Goal: Task Accomplishment & Management: Manage account settings

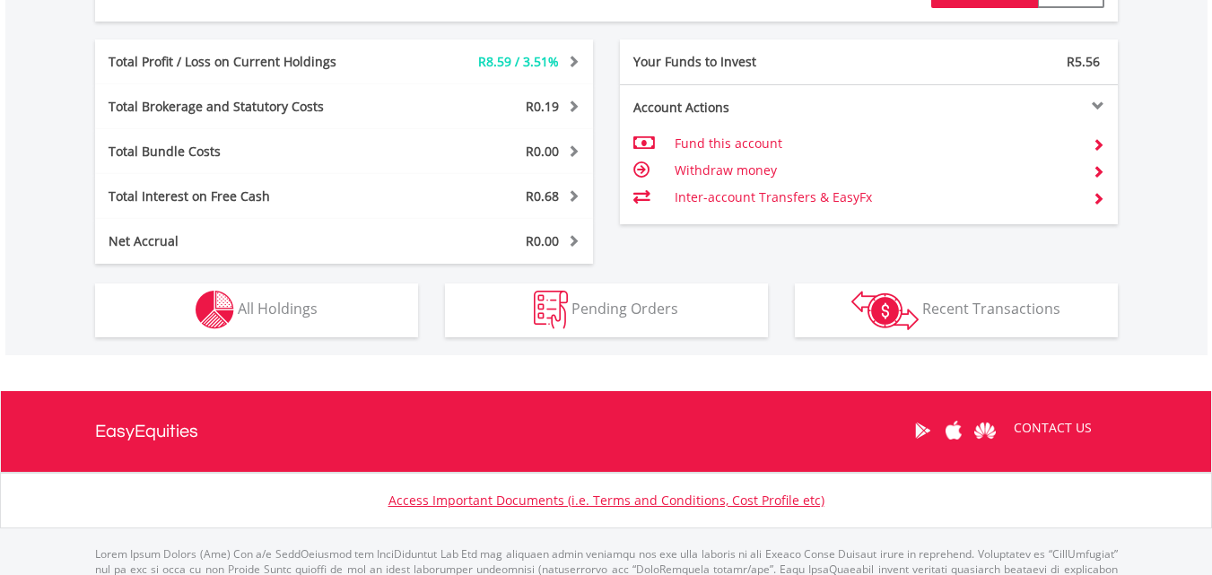
scroll to position [979, 0]
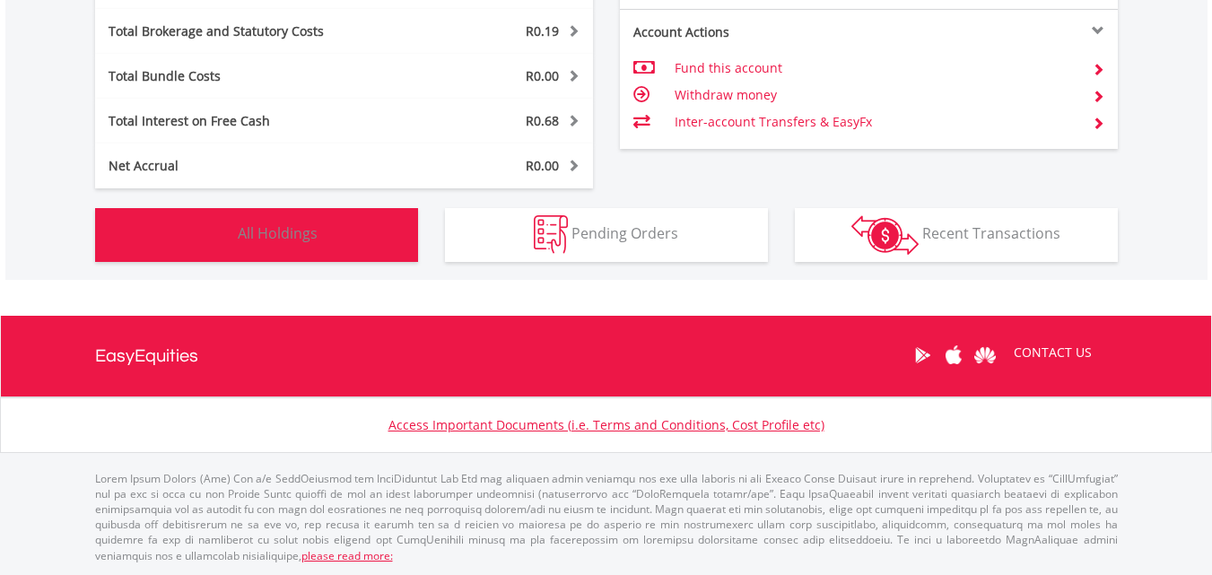
click at [314, 233] on span "All Holdings" at bounding box center [278, 233] width 80 height 20
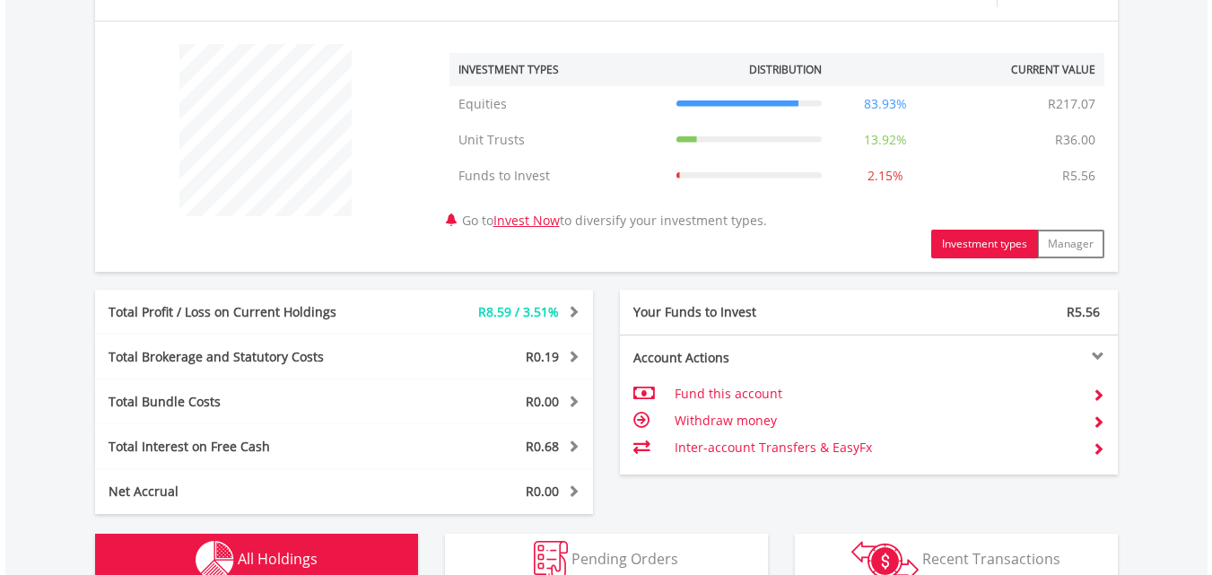
scroll to position [577, 0]
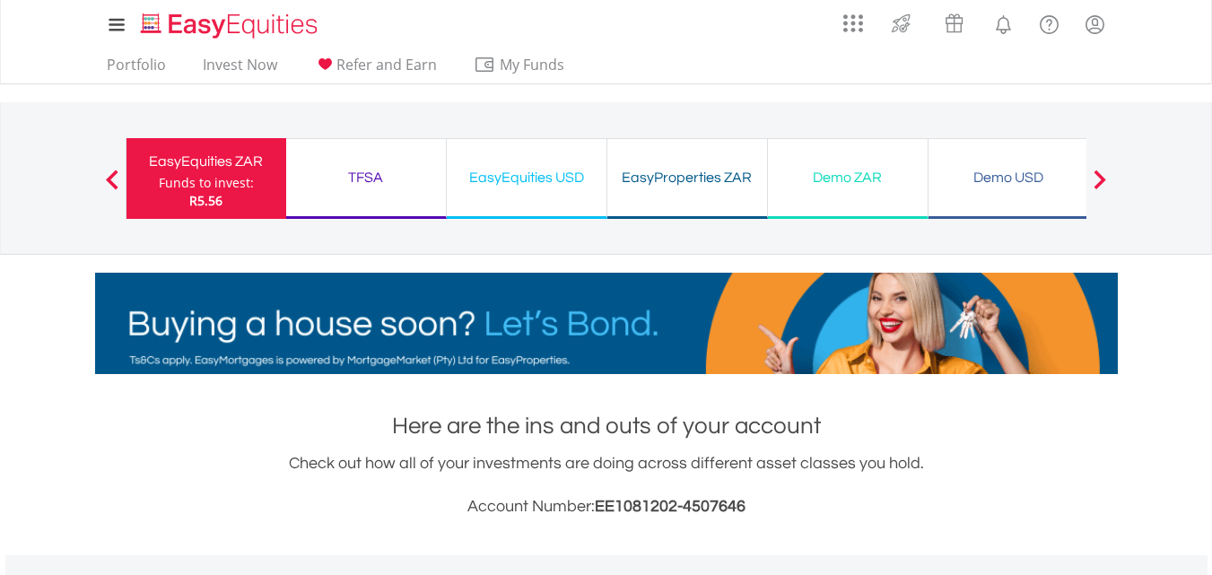
scroll to position [172, 341]
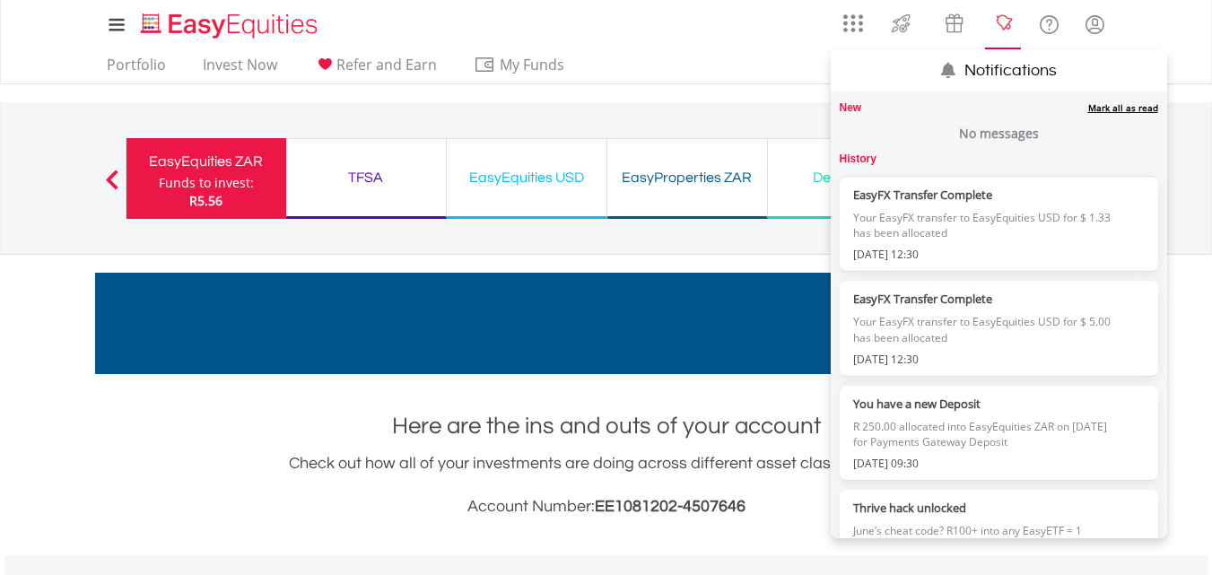
click at [1001, 32] on lord-icon "Notifications" at bounding box center [1003, 24] width 22 height 22
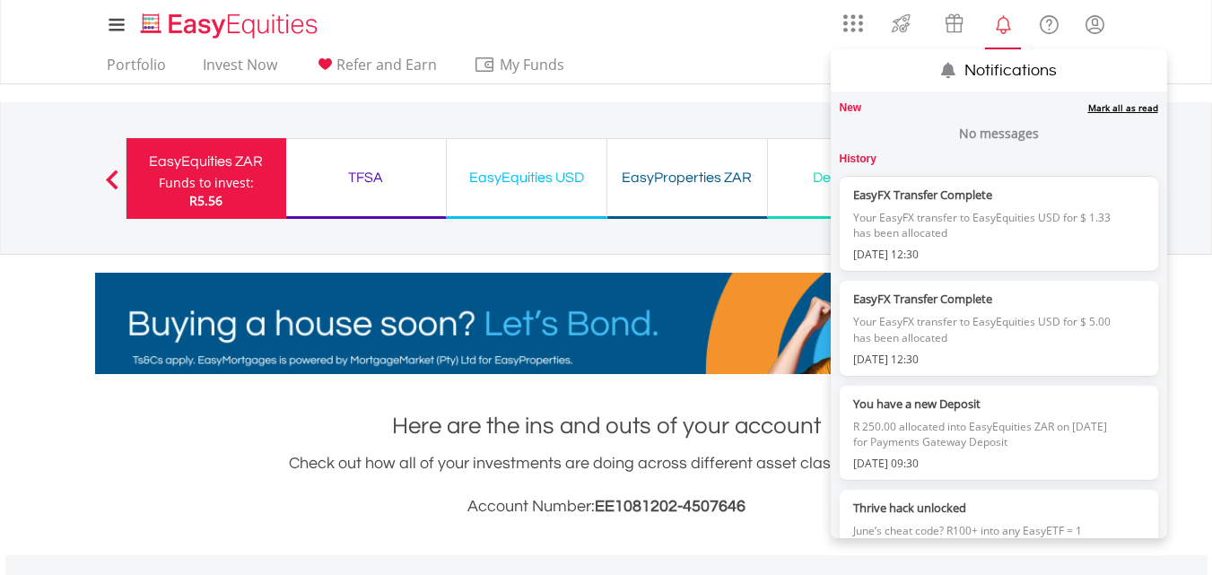
click at [1017, 22] on link "Notifications" at bounding box center [1004, 22] width 46 height 36
click at [1006, 21] on lord-icon "Notifications" at bounding box center [1003, 24] width 22 height 22
click at [861, 109] on div "Mark all as read" at bounding box center [1009, 107] width 296 height 13
click at [1088, 107] on link "Mark all as read" at bounding box center [1123, 107] width 70 height 13
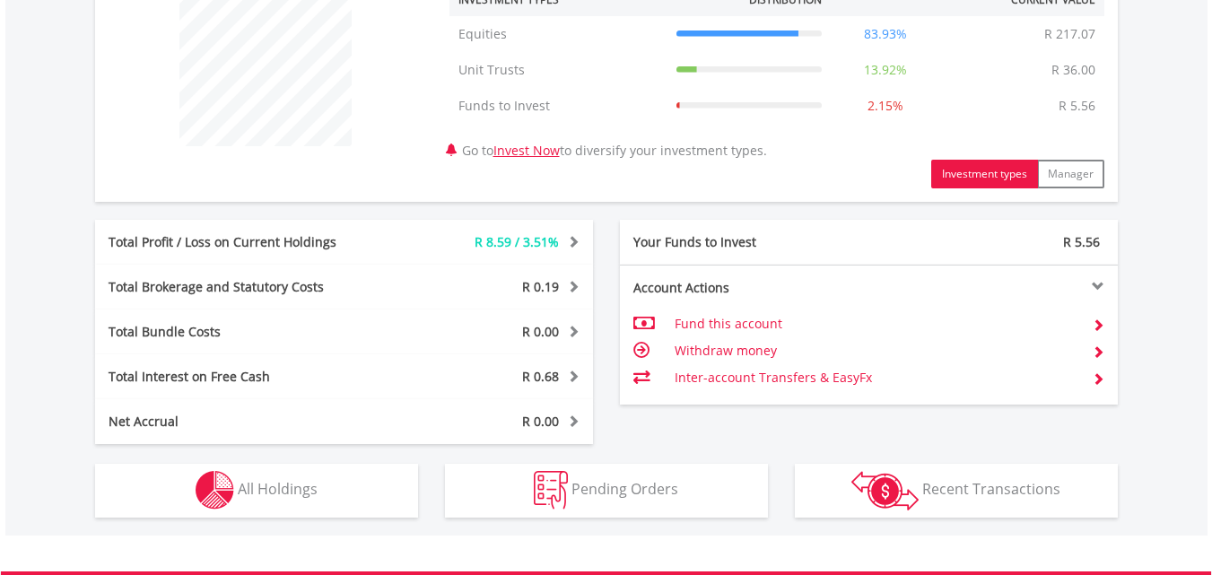
scroll to position [807, 0]
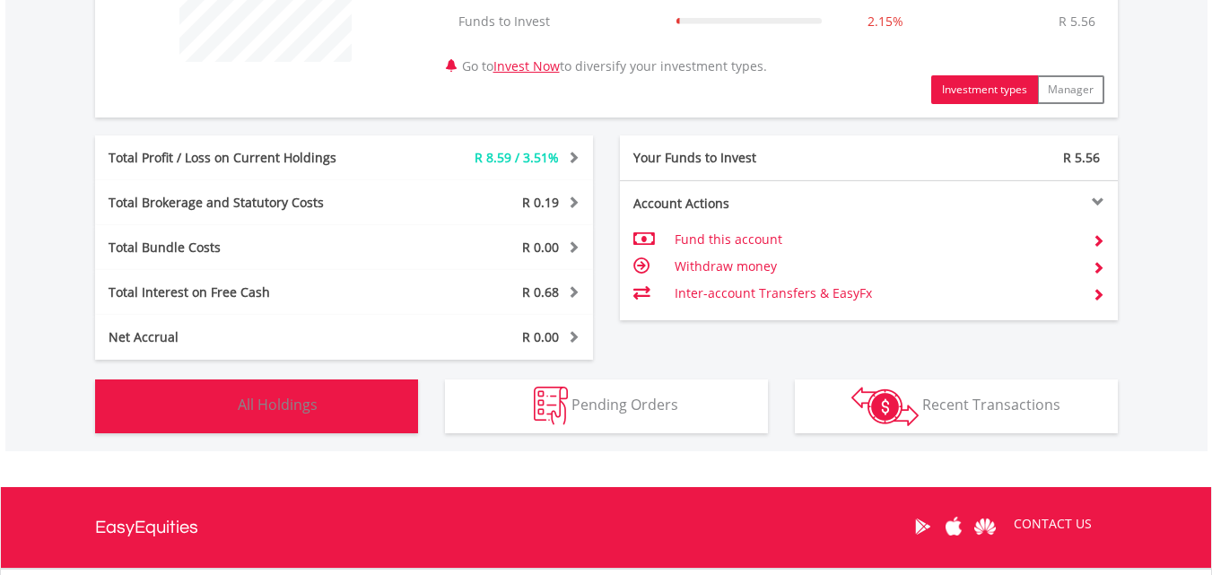
click at [336, 399] on button "Holdings All Holdings" at bounding box center [256, 407] width 323 height 54
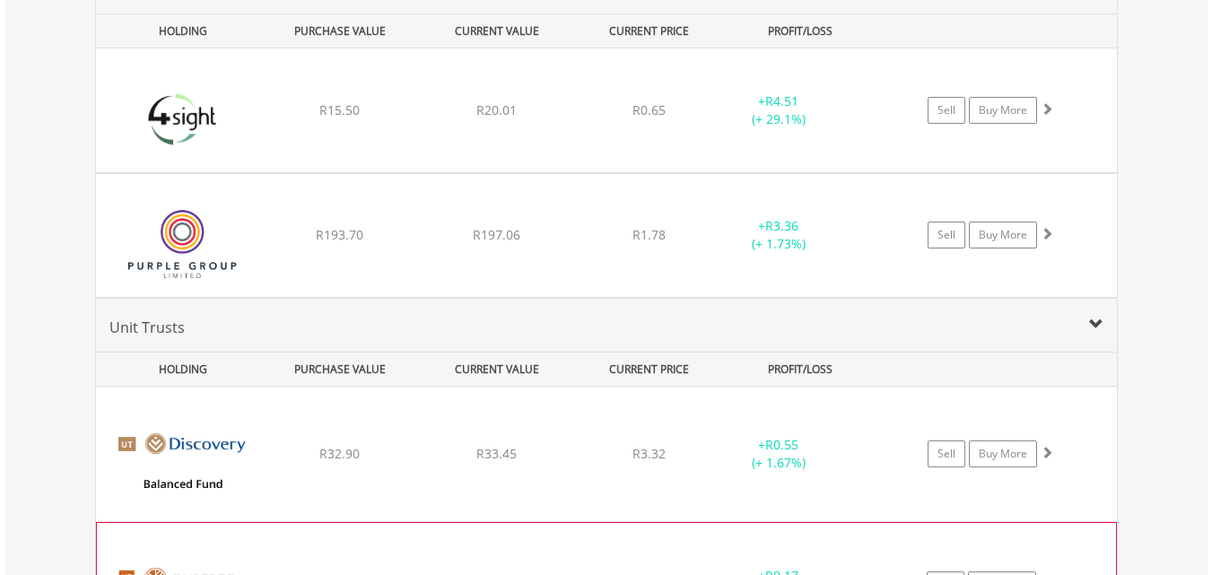
scroll to position [1295, 0]
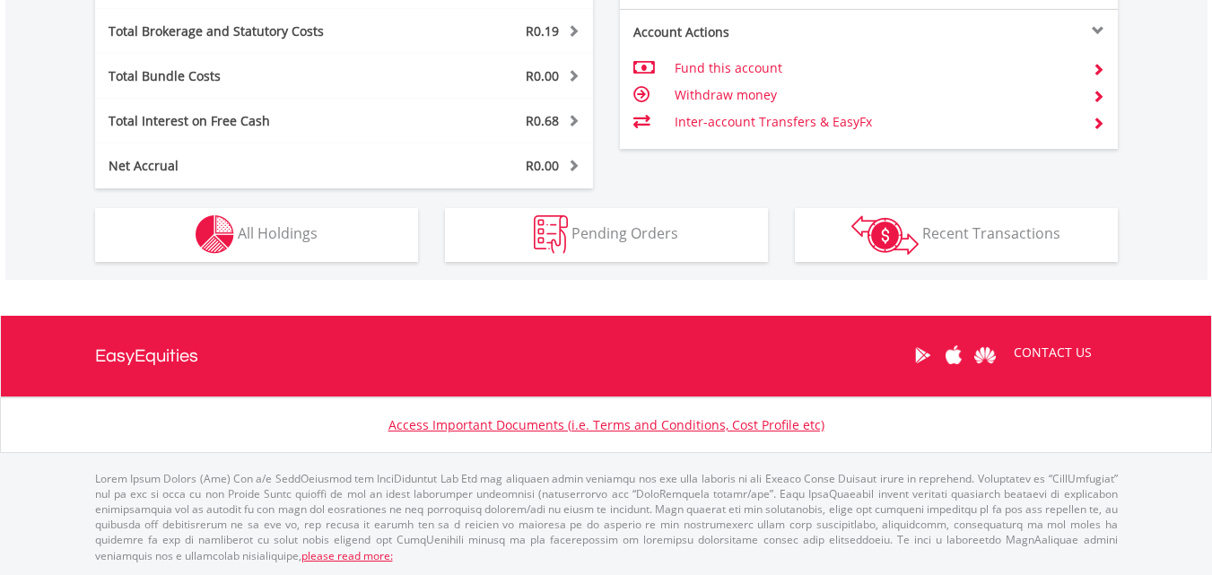
scroll to position [172, 341]
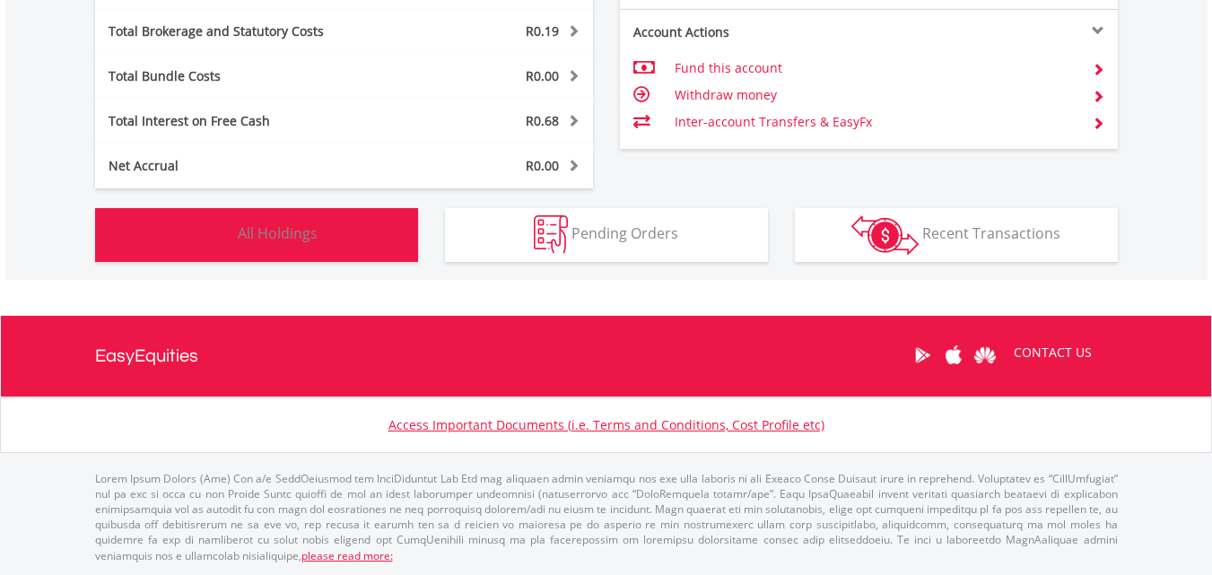
drag, startPoint x: 344, startPoint y: 251, endPoint x: 357, endPoint y: 247, distance: 14.2
click at [350, 251] on button "Holdings All Holdings" at bounding box center [256, 235] width 323 height 54
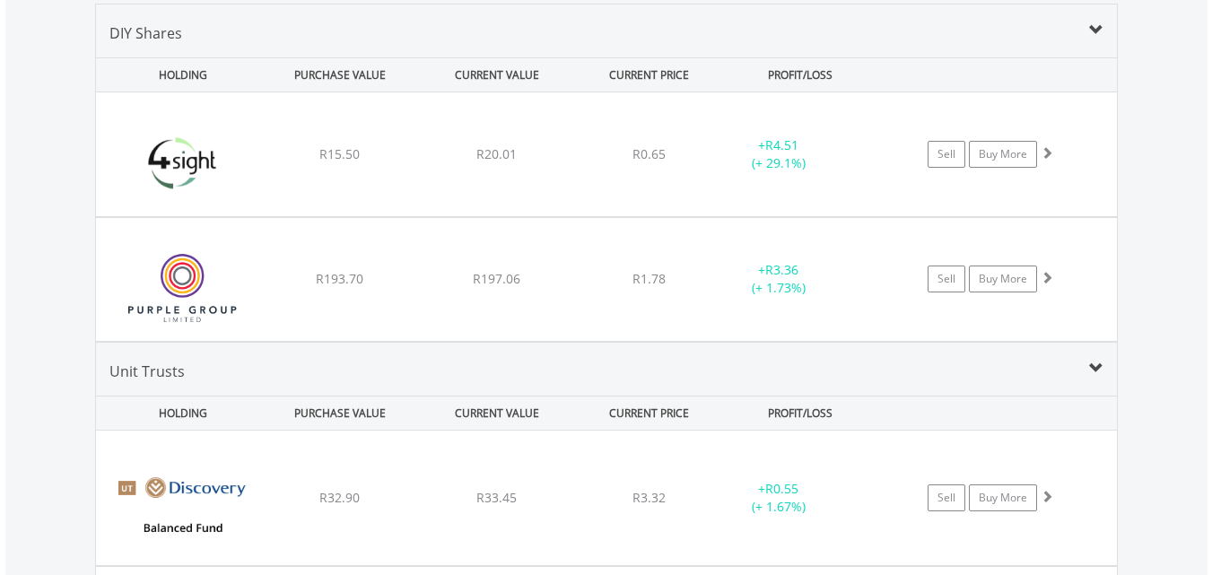
scroll to position [1295, 0]
